Goal: Information Seeking & Learning: Learn about a topic

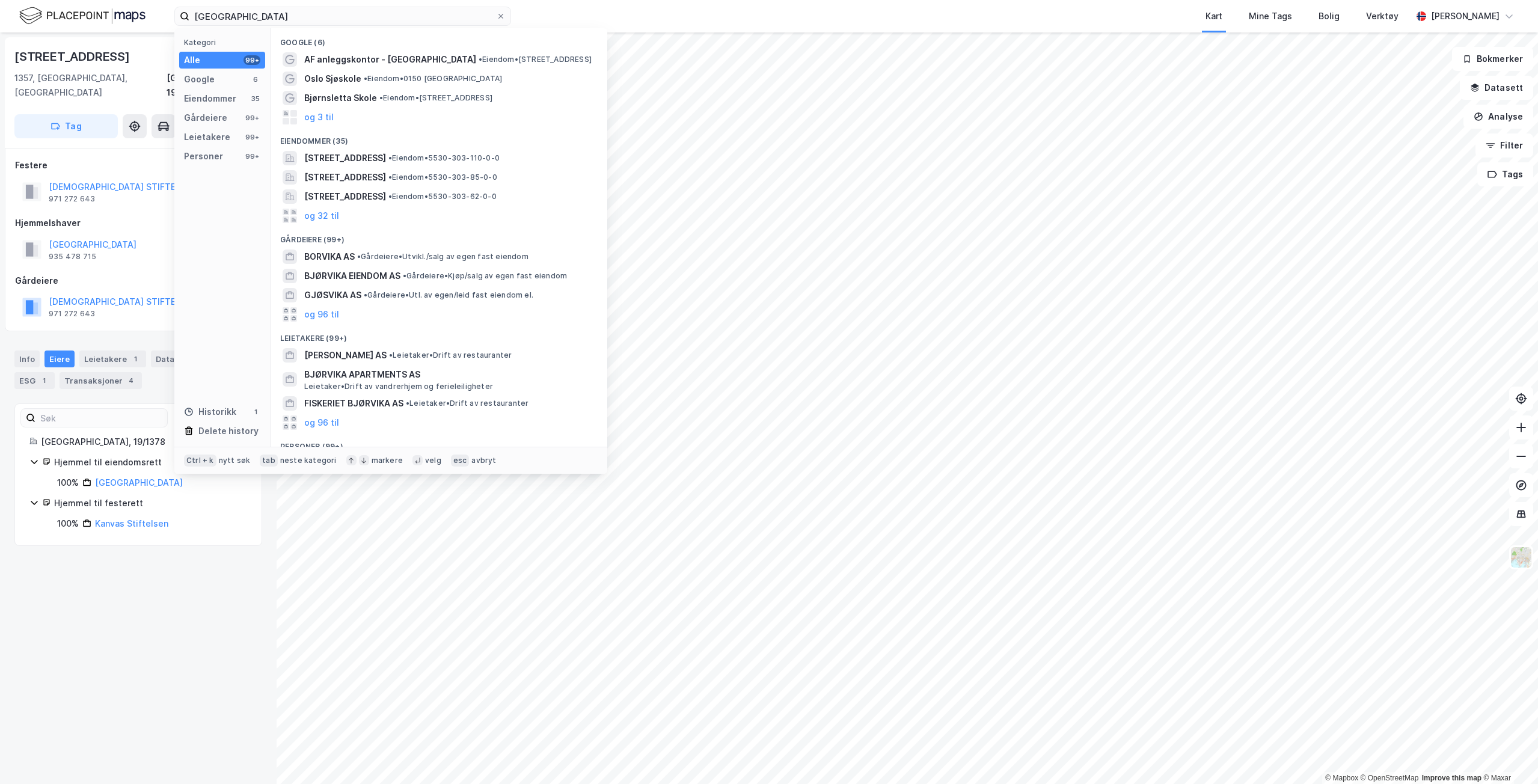
drag, startPoint x: 299, startPoint y: 24, endPoint x: -178, endPoint y: -52, distance: 483.0
click at [0, 0] on html "bjørvika skole Kategori Alle 99+ Google 6 Eiendommer 35 Gårdeiere 99+ Leietaker…" at bounding box center [769, 392] width 1538 height 784
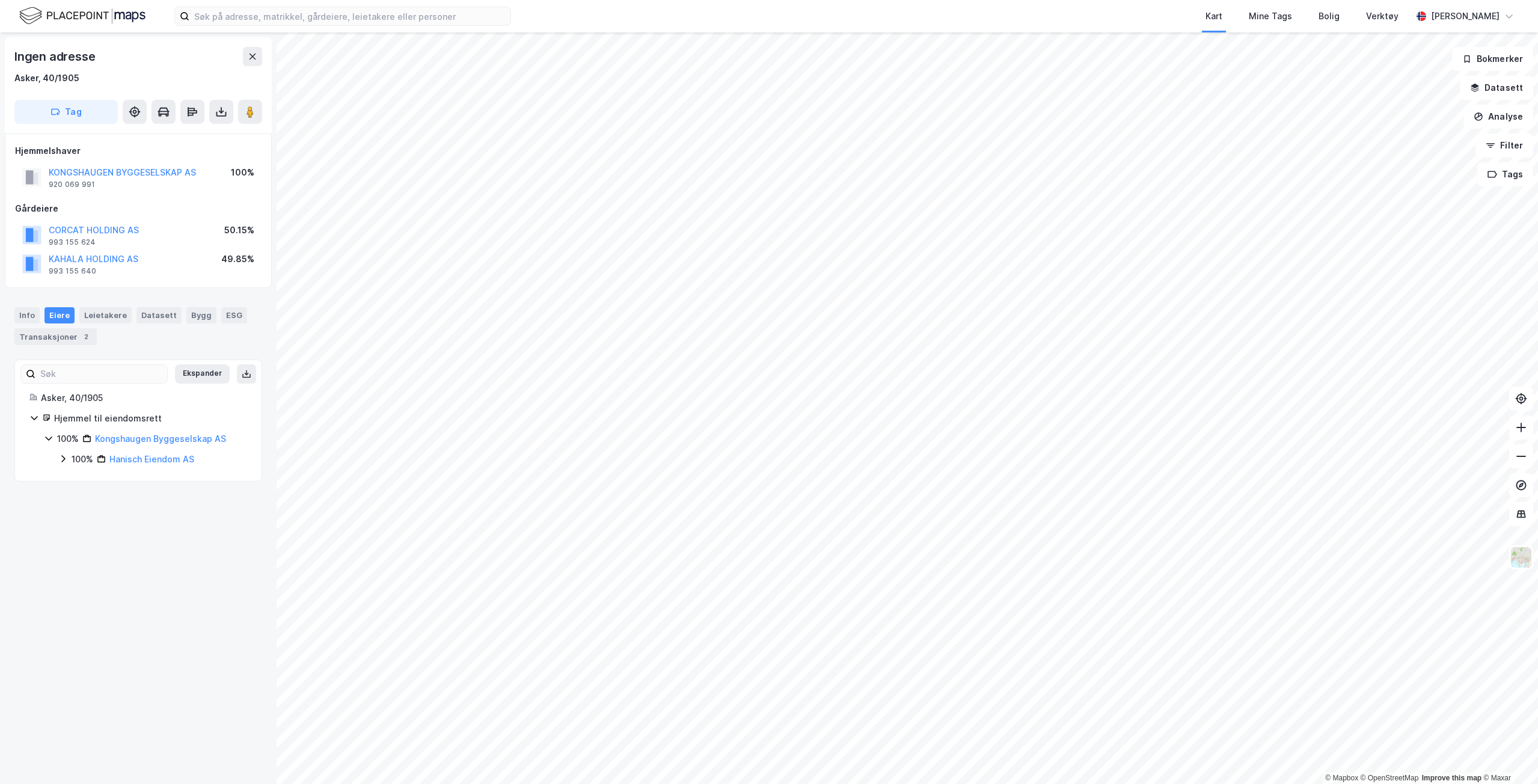
click at [40, 345] on div "Transaksjoner 2" at bounding box center [55, 337] width 82 height 17
